Goal: Information Seeking & Learning: Learn about a topic

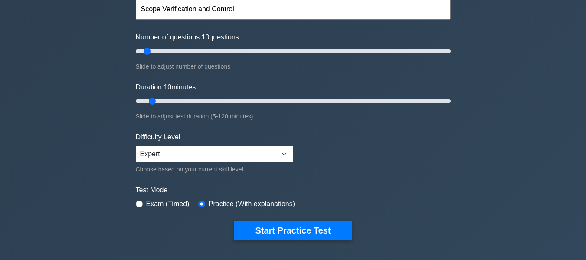
scroll to position [130, 0]
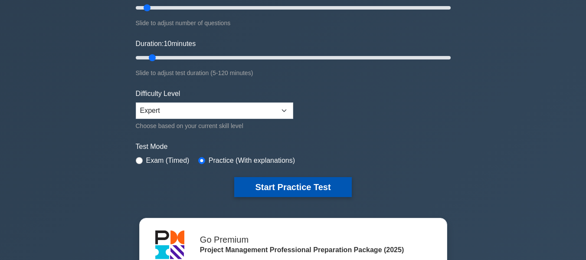
click at [272, 181] on button "Start Practice Test" at bounding box center [292, 187] width 117 height 20
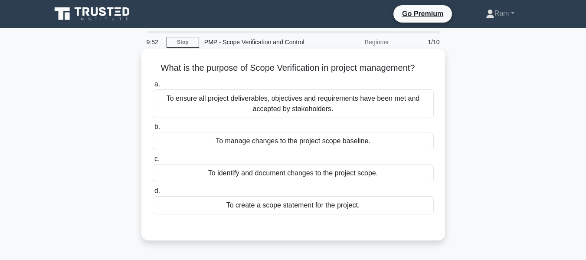
drag, startPoint x: 155, startPoint y: 66, endPoint x: 436, endPoint y: 70, distance: 281.1
click at [436, 70] on div "What is the purpose of Scope Verification in project management? .spinner_0XTQ{…" at bounding box center [293, 144] width 297 height 185
click at [324, 99] on div "To ensure all project deliverables, objectives and requirements have been met a…" at bounding box center [293, 103] width 281 height 29
click at [153, 87] on input "a. To ensure all project deliverables, objectives and requirements have been me…" at bounding box center [153, 85] width 0 height 6
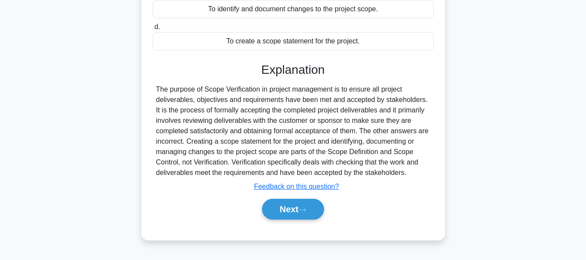
scroll to position [209, 0]
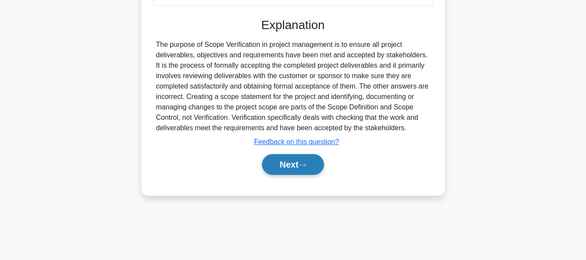
click at [301, 163] on button "Next" at bounding box center [293, 164] width 62 height 21
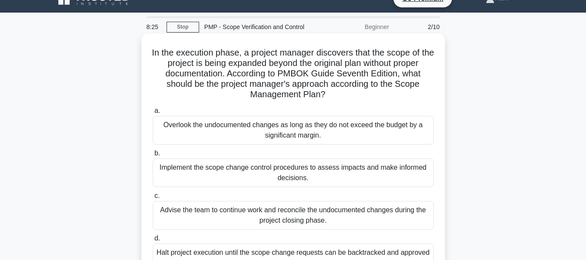
scroll to position [0, 0]
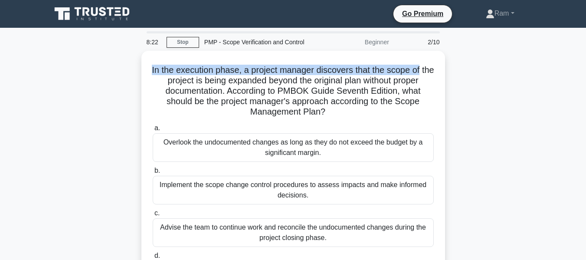
drag, startPoint x: 157, startPoint y: 68, endPoint x: 446, endPoint y: 64, distance: 288.9
click at [446, 64] on div "In the execution phase, a project manager discovers that the scope of the proje…" at bounding box center [293, 188] width 495 height 275
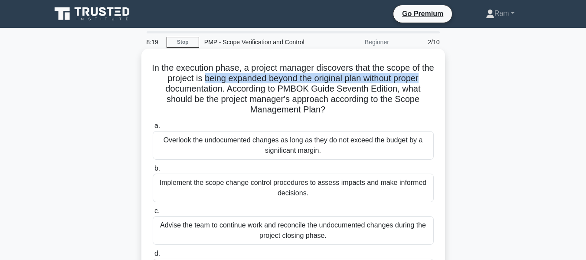
drag, startPoint x: 208, startPoint y: 81, endPoint x: 431, endPoint y: 73, distance: 223.5
click at [431, 73] on h5 "In the execution phase, a project manager discovers that the scope of the proje…" at bounding box center [293, 88] width 283 height 53
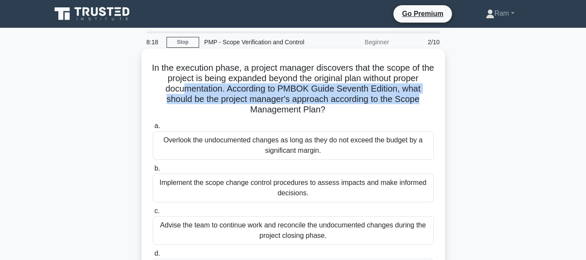
drag, startPoint x: 180, startPoint y: 89, endPoint x: 421, endPoint y: 98, distance: 241.3
click at [421, 98] on h5 "In the execution phase, a project manager discovers that the scope of the proje…" at bounding box center [293, 88] width 283 height 53
drag, startPoint x: 252, startPoint y: 107, endPoint x: 361, endPoint y: 110, distance: 108.9
click at [361, 110] on h5 "In the execution phase, a project manager discovers that the scope of the proje…" at bounding box center [293, 88] width 283 height 53
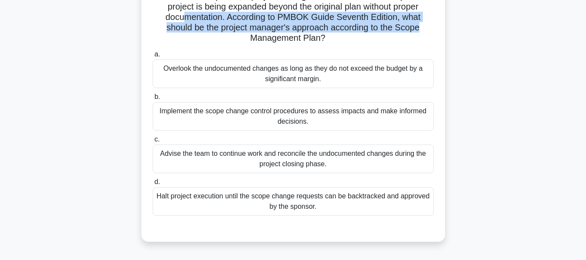
scroll to position [87, 0]
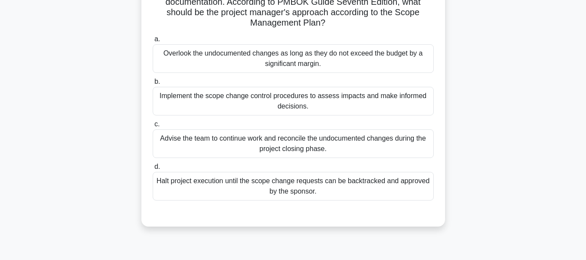
click at [359, 102] on div "Implement the scope change control procedures to assess impacts and make inform…" at bounding box center [293, 101] width 281 height 29
click at [153, 85] on input "b. Implement the scope change control procedures to assess impacts and make inf…" at bounding box center [153, 82] width 0 height 6
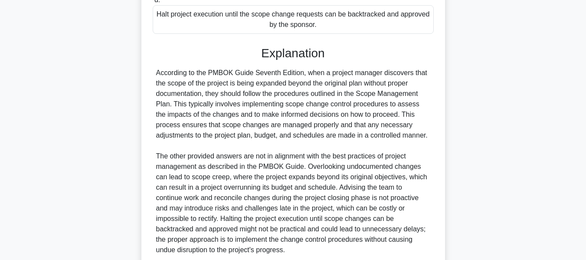
scroll to position [304, 0]
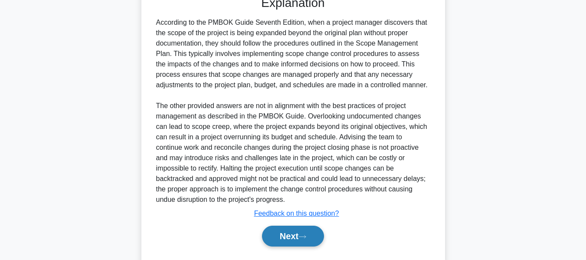
click at [293, 230] on button "Next" at bounding box center [293, 236] width 62 height 21
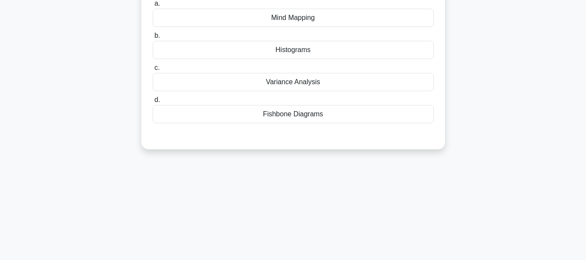
scroll to position [35, 0]
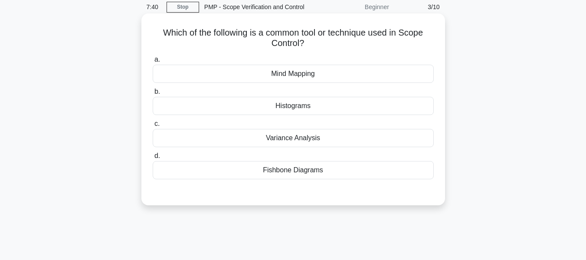
click at [324, 105] on div "Histograms" at bounding box center [293, 106] width 281 height 18
click at [153, 95] on input "b. Histograms" at bounding box center [153, 92] width 0 height 6
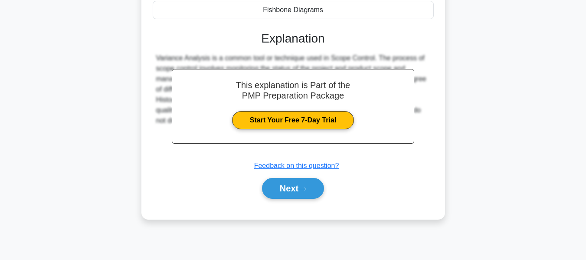
scroll to position [209, 0]
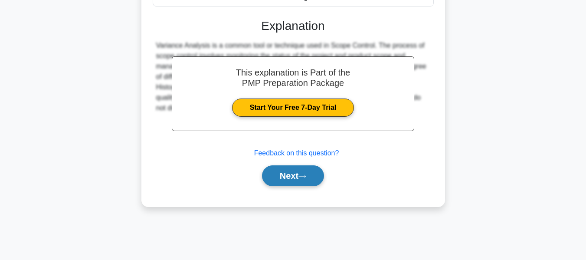
click at [314, 180] on button "Next" at bounding box center [293, 175] width 62 height 21
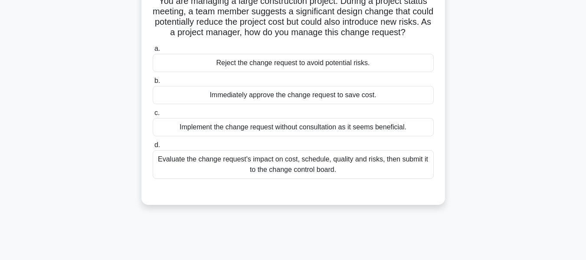
scroll to position [0, 0]
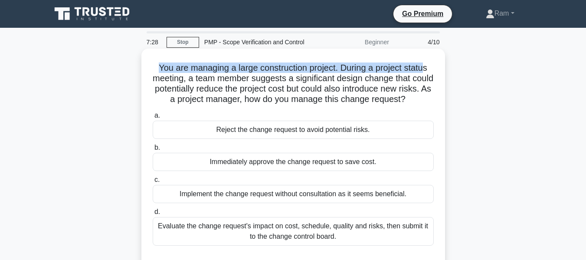
drag, startPoint x: 157, startPoint y: 66, endPoint x: 425, endPoint y: 59, distance: 268.6
click at [425, 59] on div "You are managing a large construction project. During a project status meeting,…" at bounding box center [293, 160] width 297 height 216
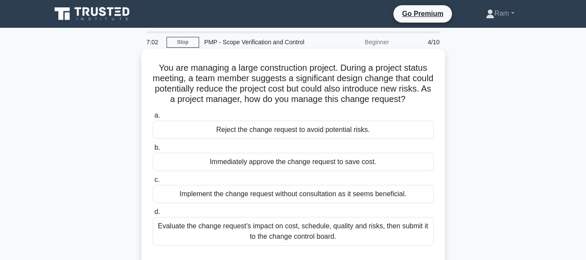
click at [189, 75] on h5 "You are managing a large construction project. During a project status meeting,…" at bounding box center [293, 83] width 283 height 43
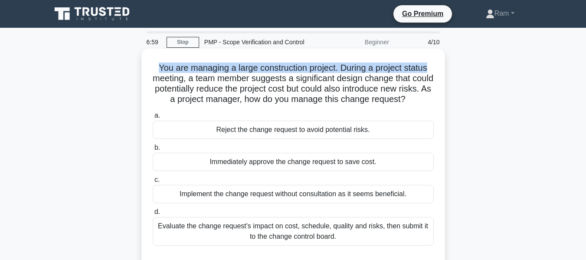
drag, startPoint x: 155, startPoint y: 69, endPoint x: 437, endPoint y: 65, distance: 281.6
click at [437, 65] on div "You are managing a large construction project. During a project status meeting,…" at bounding box center [293, 160] width 297 height 216
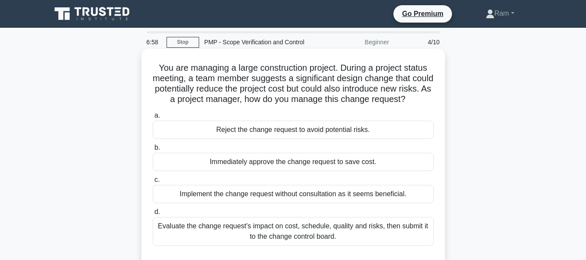
click at [194, 86] on h5 "You are managing a large construction project. During a project status meeting,…" at bounding box center [293, 83] width 283 height 43
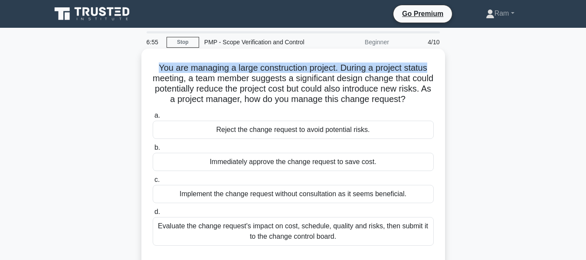
drag, startPoint x: 153, startPoint y: 66, endPoint x: 432, endPoint y: 57, distance: 279.1
click at [432, 57] on div "You are managing a large construction project. During a project status meeting,…" at bounding box center [293, 160] width 297 height 216
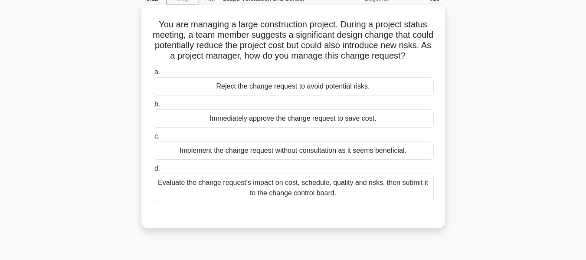
click at [269, 191] on div "Evaluate the change request's impact on cost, schedule, quality and risks, then…" at bounding box center [293, 188] width 281 height 29
click at [153, 171] on input "d. Evaluate the change request's impact on cost, schedule, quality and risks, t…" at bounding box center [153, 169] width 0 height 6
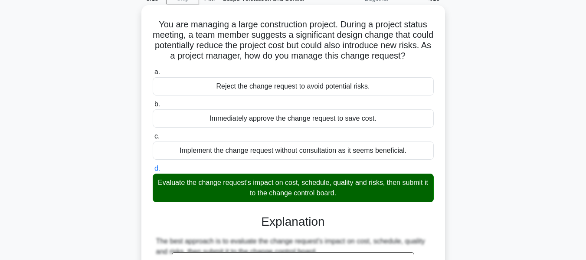
scroll to position [296, 0]
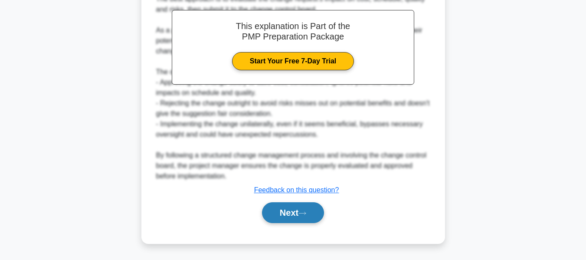
click at [321, 213] on button "Next" at bounding box center [293, 212] width 62 height 21
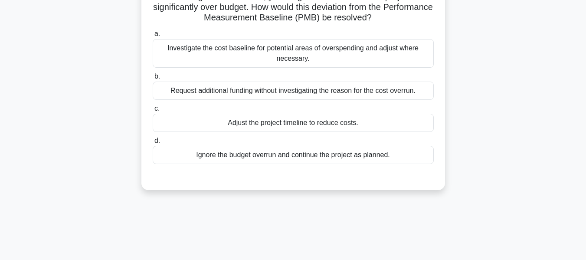
scroll to position [0, 0]
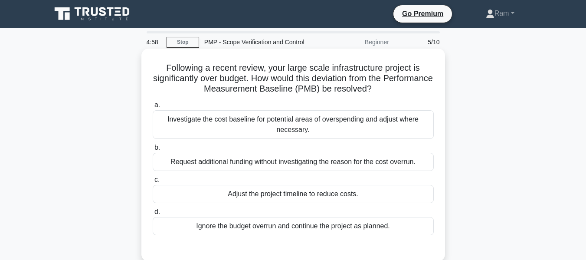
drag, startPoint x: 182, startPoint y: 88, endPoint x: 422, endPoint y: 89, distance: 239.9
click at [422, 89] on h5 "Following a recent review, your large scale infrastructure project is significa…" at bounding box center [293, 78] width 283 height 32
click at [301, 135] on div "Investigate the cost baseline for potential areas of overspending and adjust wh…" at bounding box center [293, 124] width 281 height 29
click at [153, 108] on input "a. Investigate the cost baseline for potential areas of overspending and adjust…" at bounding box center [153, 105] width 0 height 6
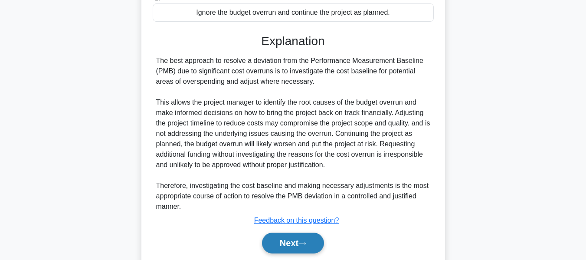
scroll to position [244, 0]
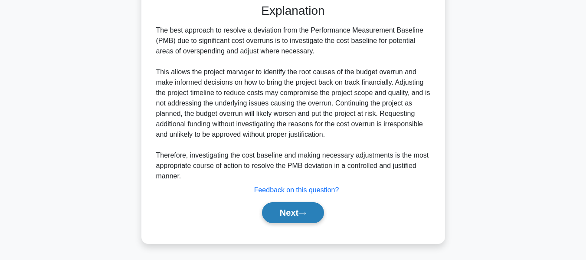
click at [298, 208] on button "Next" at bounding box center [293, 212] width 62 height 21
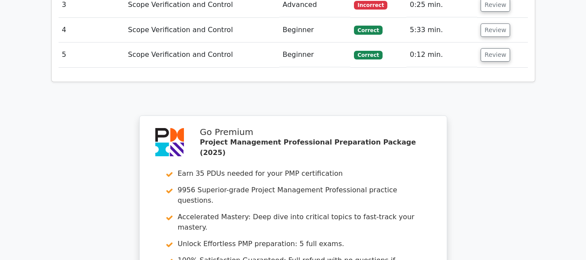
scroll to position [998, 0]
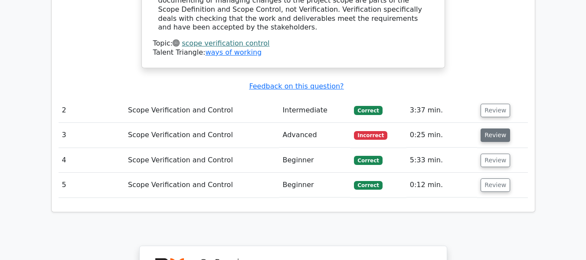
click at [497, 128] on button "Review" at bounding box center [495, 134] width 29 height 13
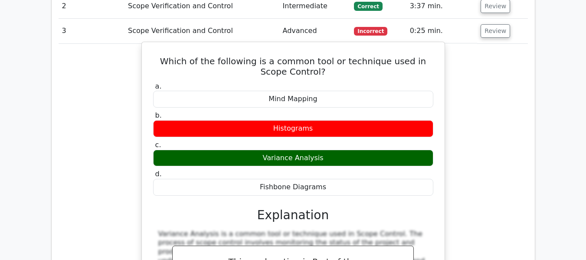
scroll to position [1041, 0]
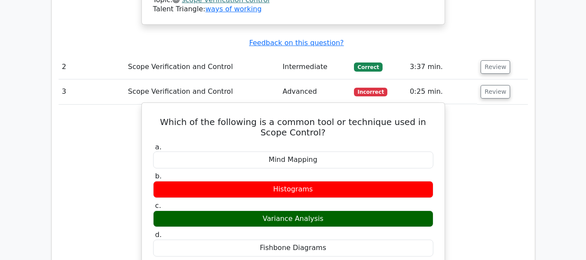
drag, startPoint x: 268, startPoint y: 155, endPoint x: 339, endPoint y: 151, distance: 71.7
click at [339, 210] on div "Variance Analysis" at bounding box center [293, 218] width 280 height 17
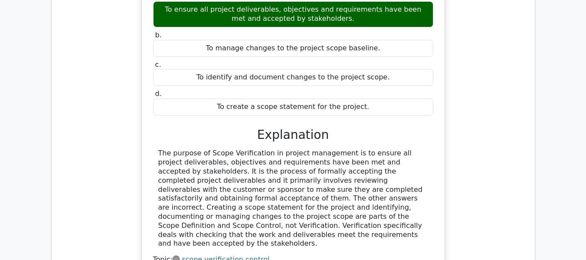
scroll to position [781, 0]
